Goal: Transaction & Acquisition: Book appointment/travel/reservation

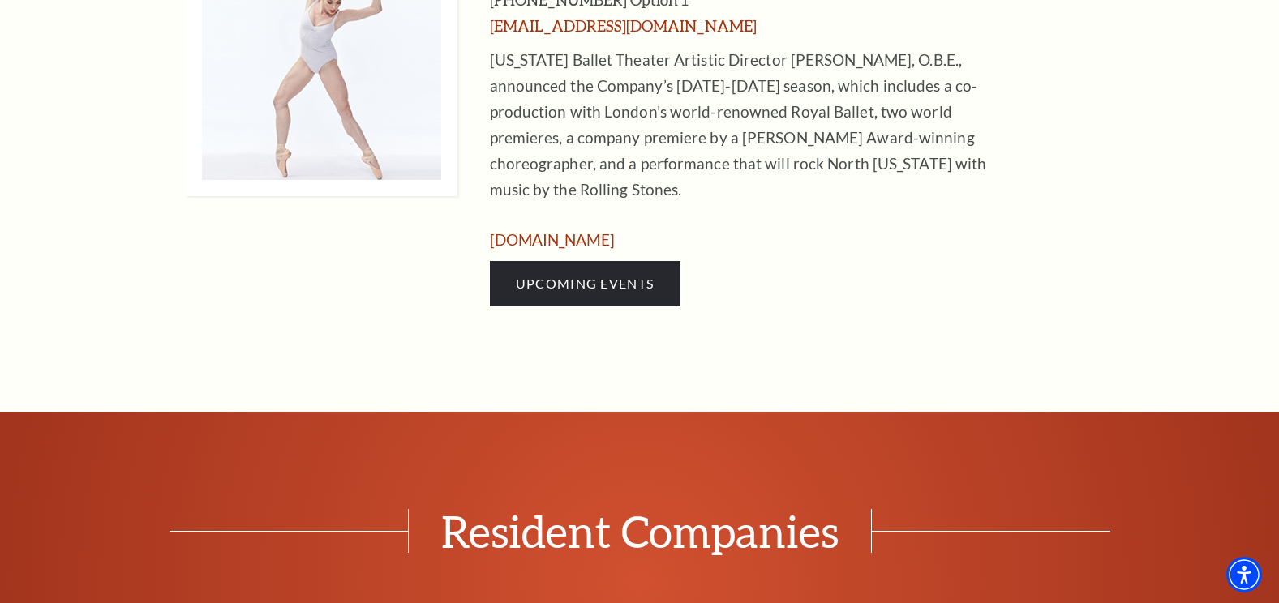
scroll to position [892, 0]
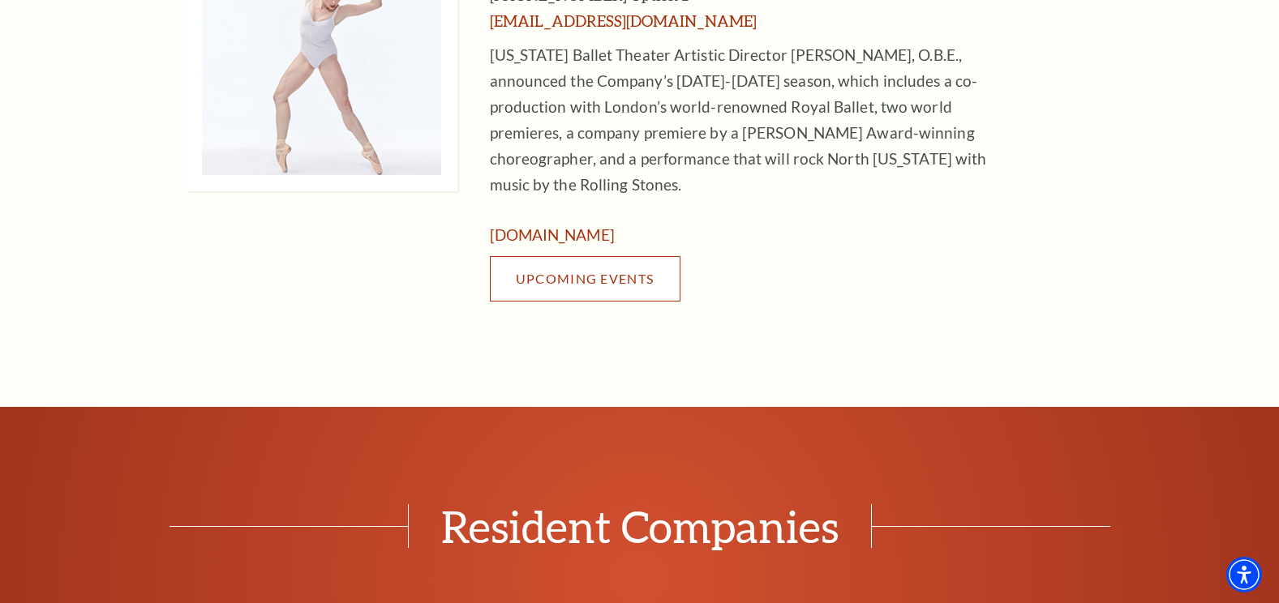
click at [613, 271] on span "Upcoming Events" at bounding box center [585, 278] width 138 height 15
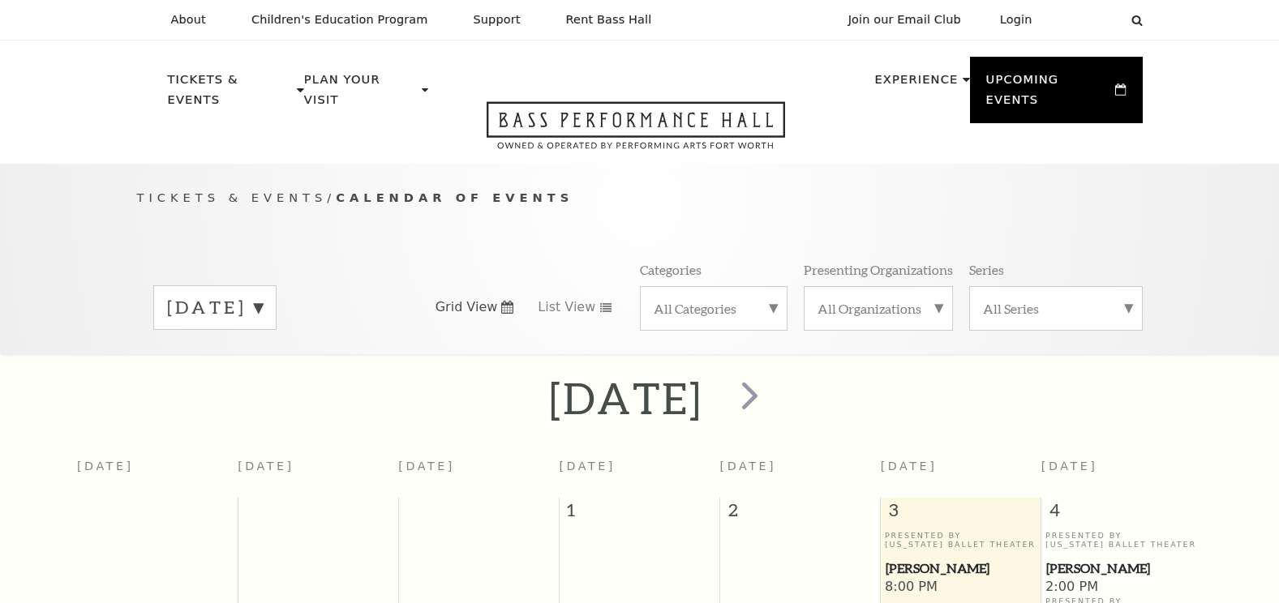
scroll to position [144, 0]
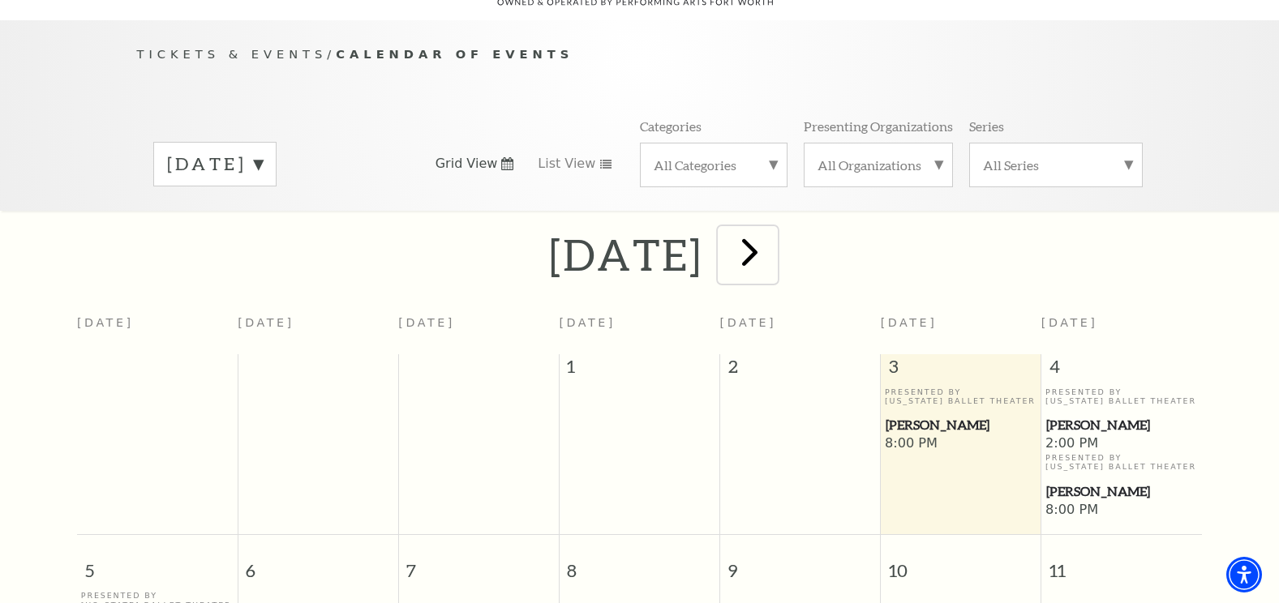
click at [773, 241] on span "next" at bounding box center [750, 252] width 46 height 46
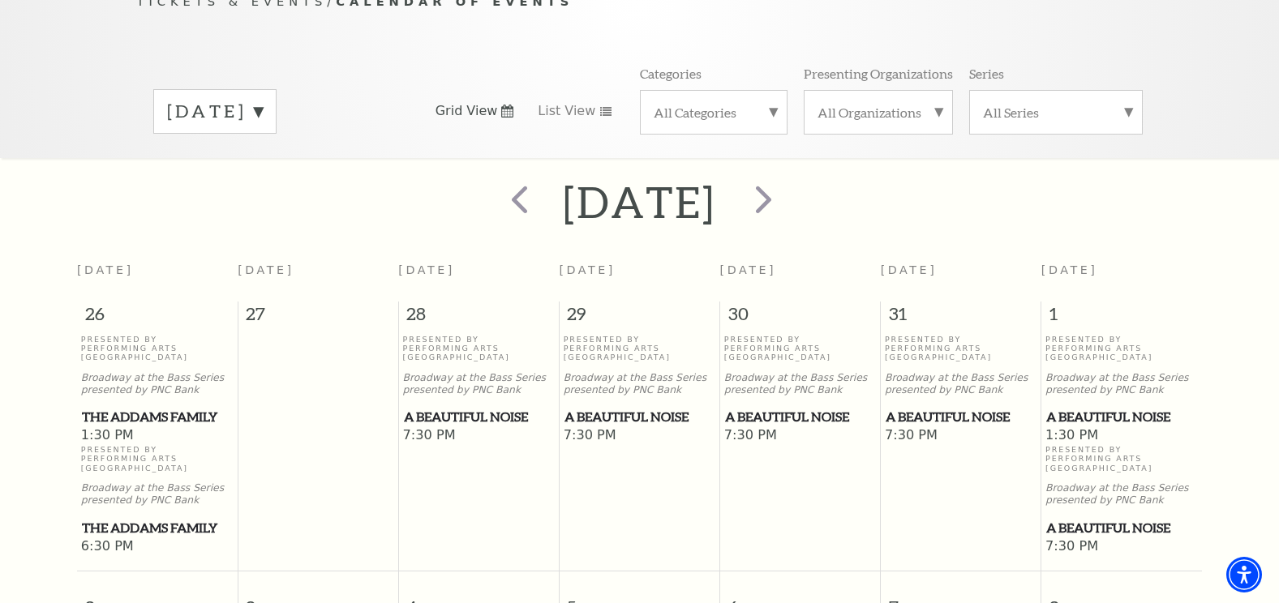
scroll to position [225, 0]
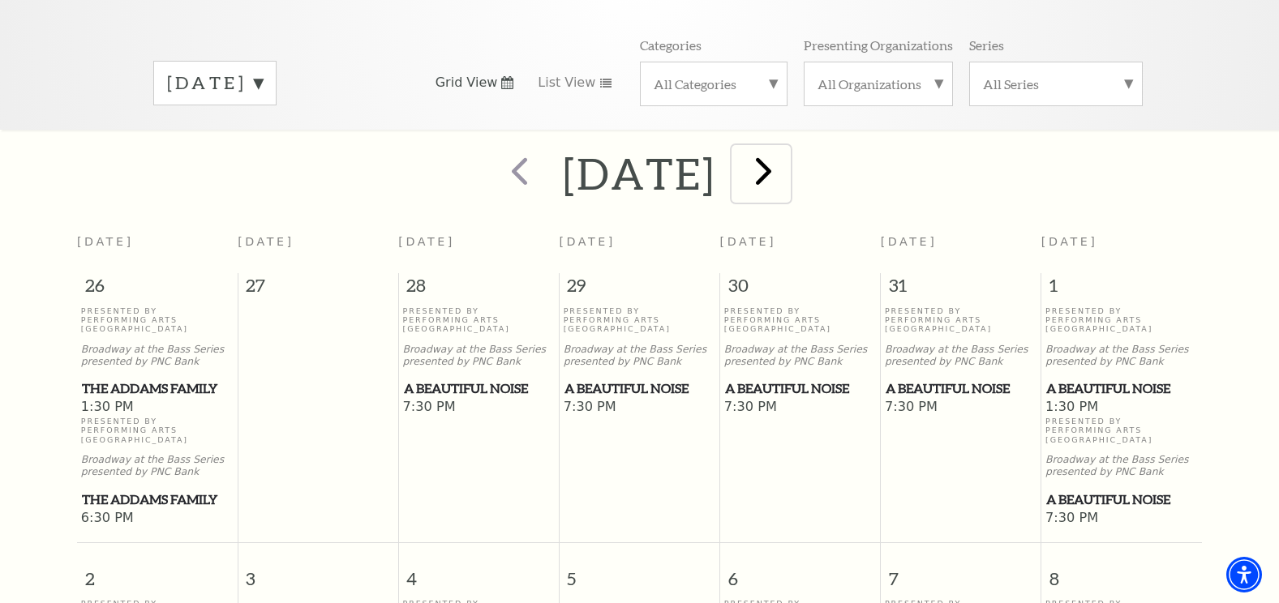
click at [787, 159] on span "next" at bounding box center [763, 171] width 46 height 46
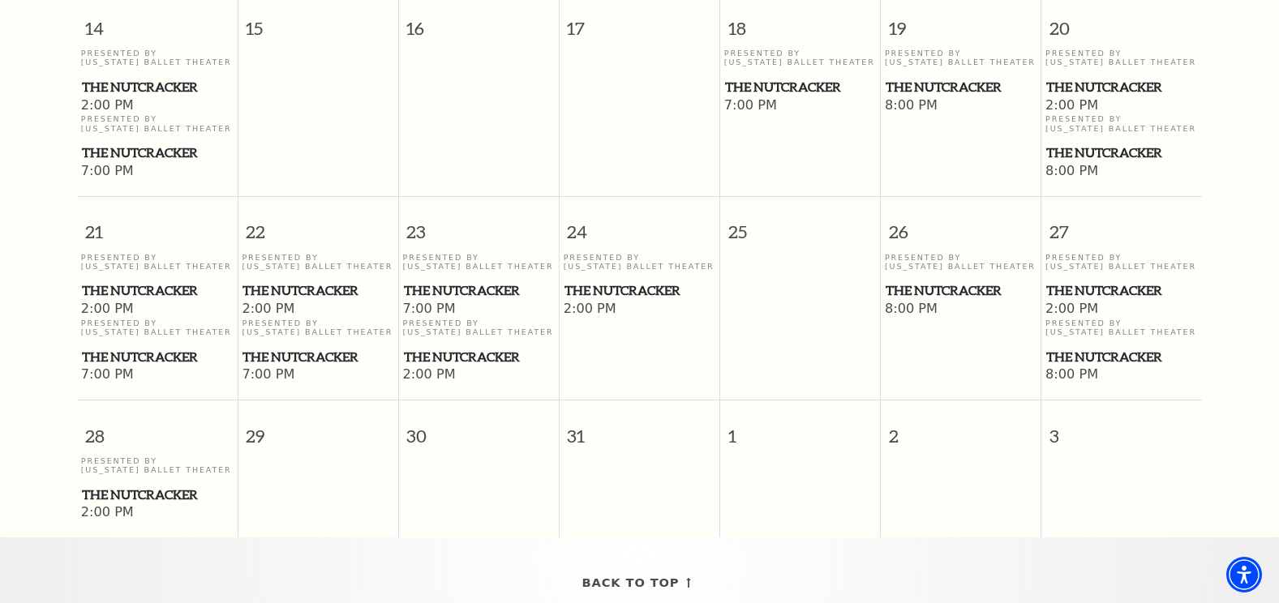
scroll to position [1117, 0]
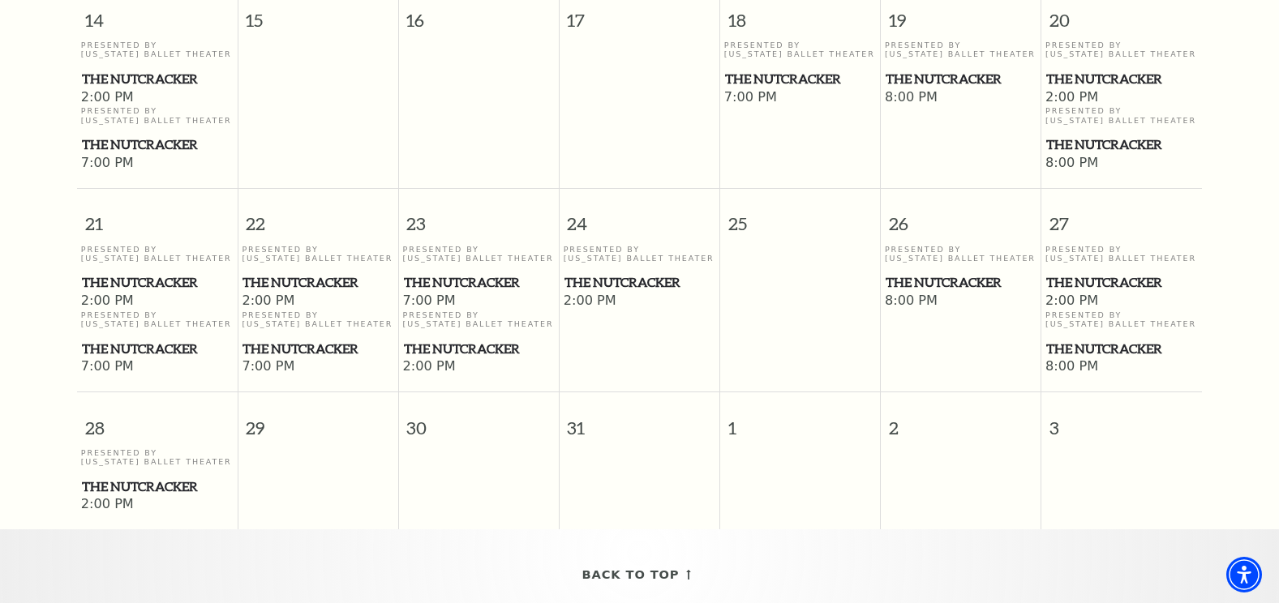
click at [271, 273] on span "The Nutcracker" at bounding box center [318, 283] width 151 height 20
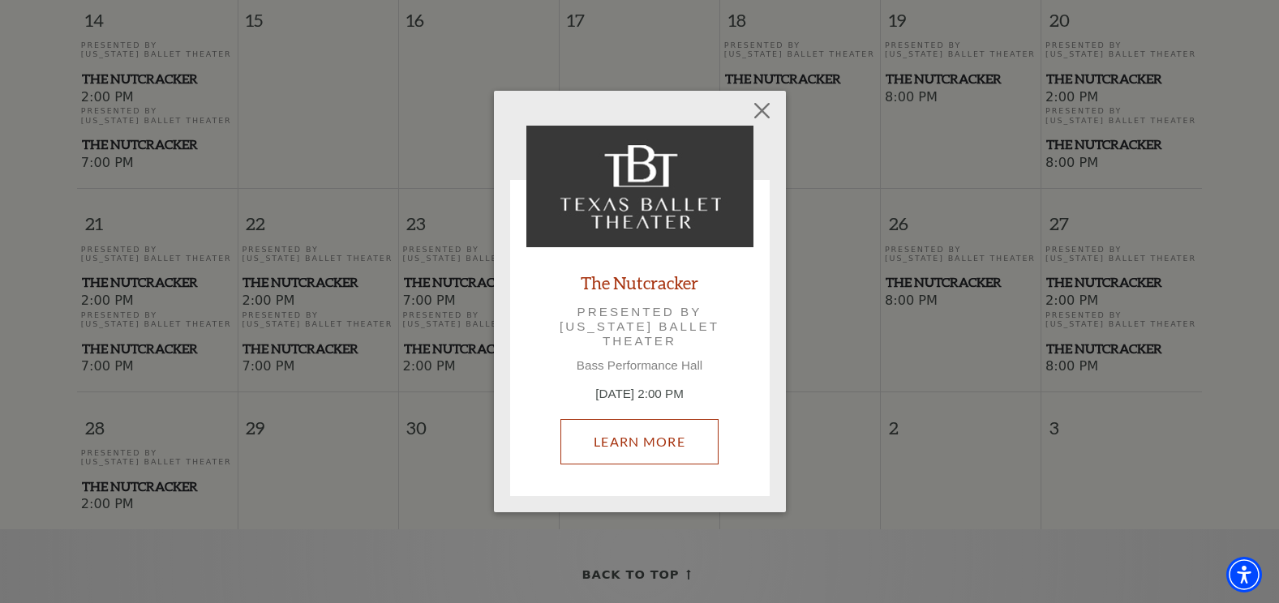
click at [621, 445] on link "Learn More" at bounding box center [639, 441] width 158 height 45
